Goal: Information Seeking & Learning: Learn about a topic

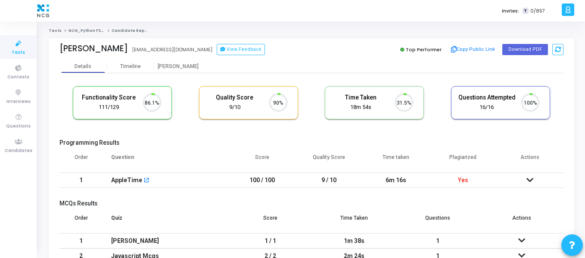
scroll to position [18, 22]
click at [530, 180] on icon at bounding box center [529, 180] width 7 height 6
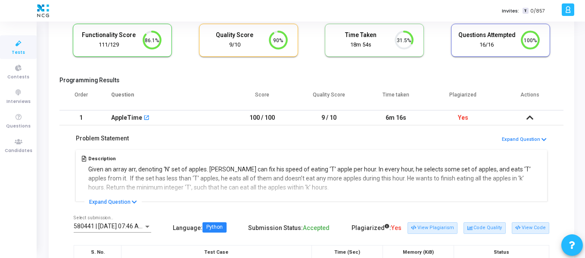
scroll to position [129, 0]
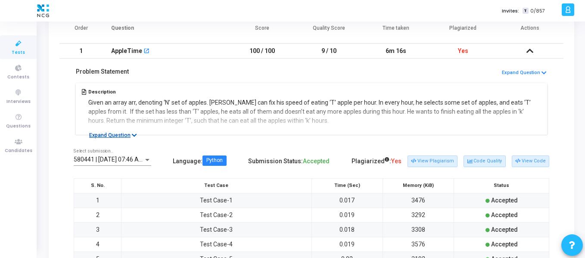
click at [120, 136] on button "Expand Question" at bounding box center [112, 135] width 57 height 9
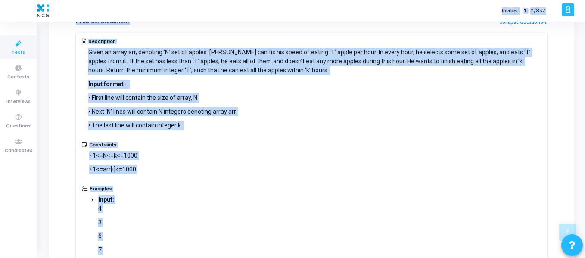
scroll to position [172, 0]
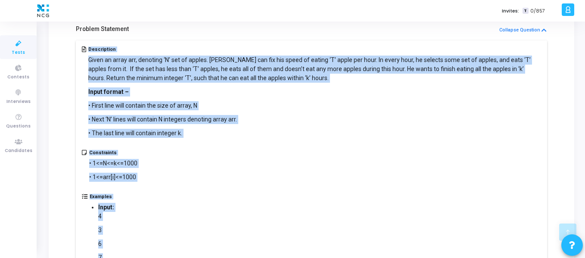
drag, startPoint x: 157, startPoint y: 158, endPoint x: 87, endPoint y: 49, distance: 129.7
copy div "Loremipsumd Sitam co adipi eli, seddoeiu ‘T’ inc ut labore. Etd mag ali eni adm…"
click at [433, 126] on div "Given an array arr, denoting ‘N’ set of apples. [PERSON_NAME] can fix his speed…" at bounding box center [314, 97] width 453 height 82
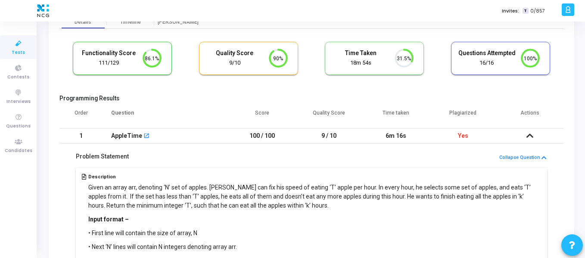
scroll to position [86, 0]
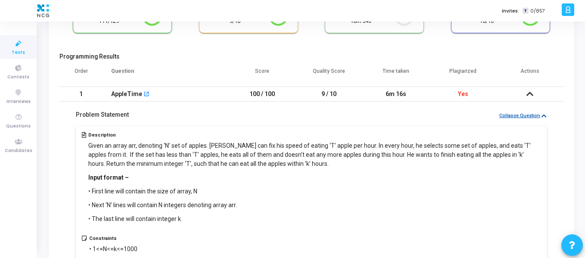
click at [543, 113] on icon at bounding box center [543, 116] width 5 height 6
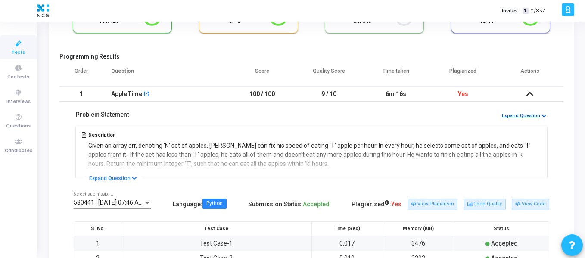
click at [528, 95] on icon at bounding box center [529, 94] width 7 height 6
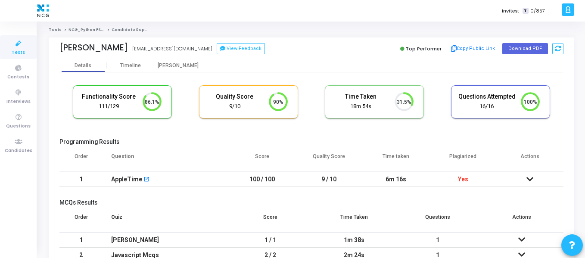
scroll to position [0, 0]
click at [132, 63] on div "Timeline" at bounding box center [130, 66] width 21 height 6
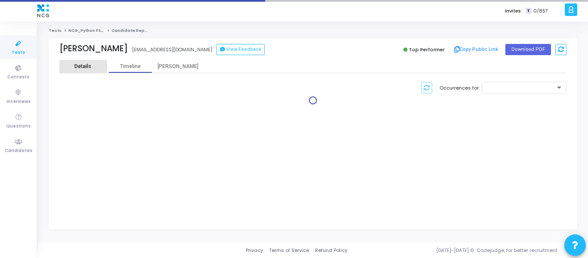
click at [86, 67] on div "Details" at bounding box center [82, 66] width 17 height 6
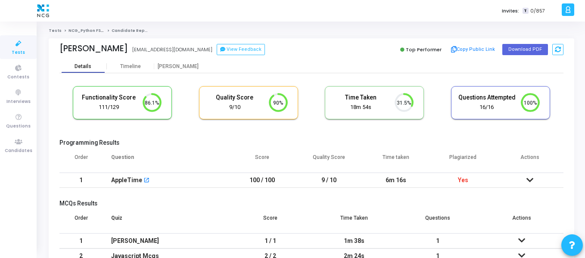
scroll to position [82, 0]
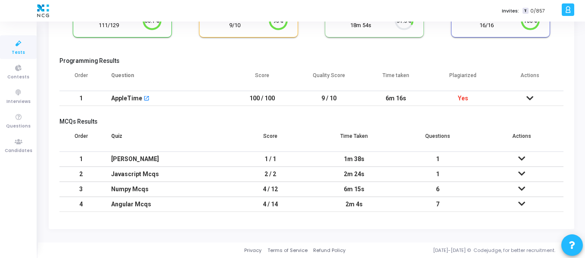
click at [530, 95] on icon at bounding box center [529, 98] width 7 height 6
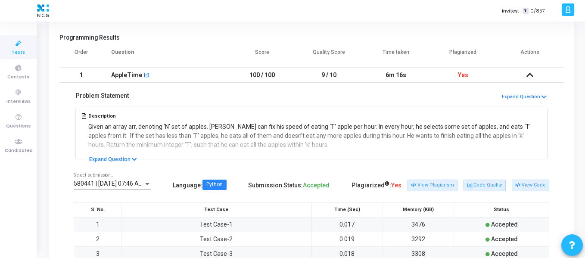
scroll to position [125, 0]
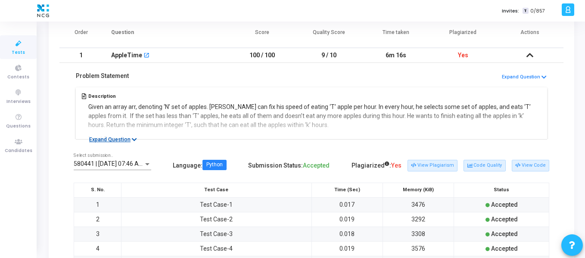
click at [139, 139] on button "Expand Question" at bounding box center [112, 139] width 57 height 9
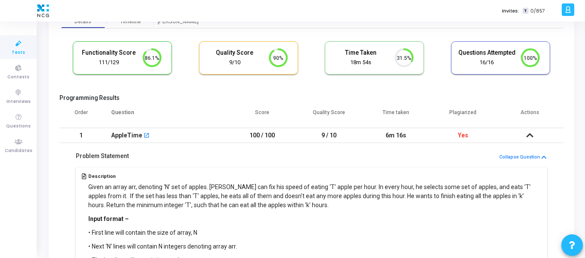
scroll to position [58, 0]
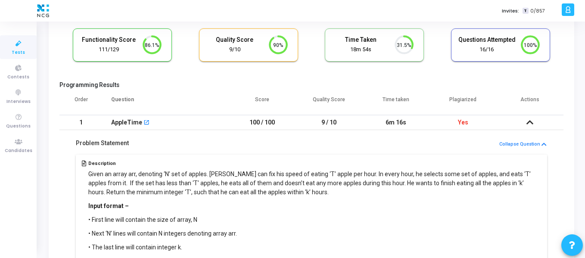
click at [529, 124] on icon at bounding box center [529, 122] width 7 height 6
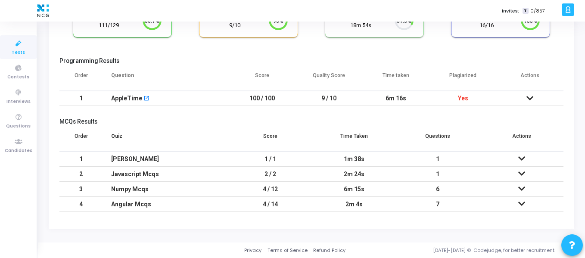
scroll to position [0, 0]
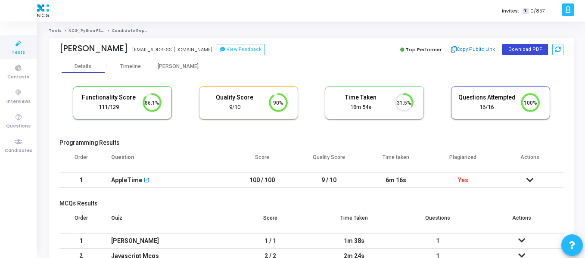
click at [516, 46] on button "Download PDF" at bounding box center [525, 49] width 46 height 11
